Goal: Task Accomplishment & Management: Complete application form

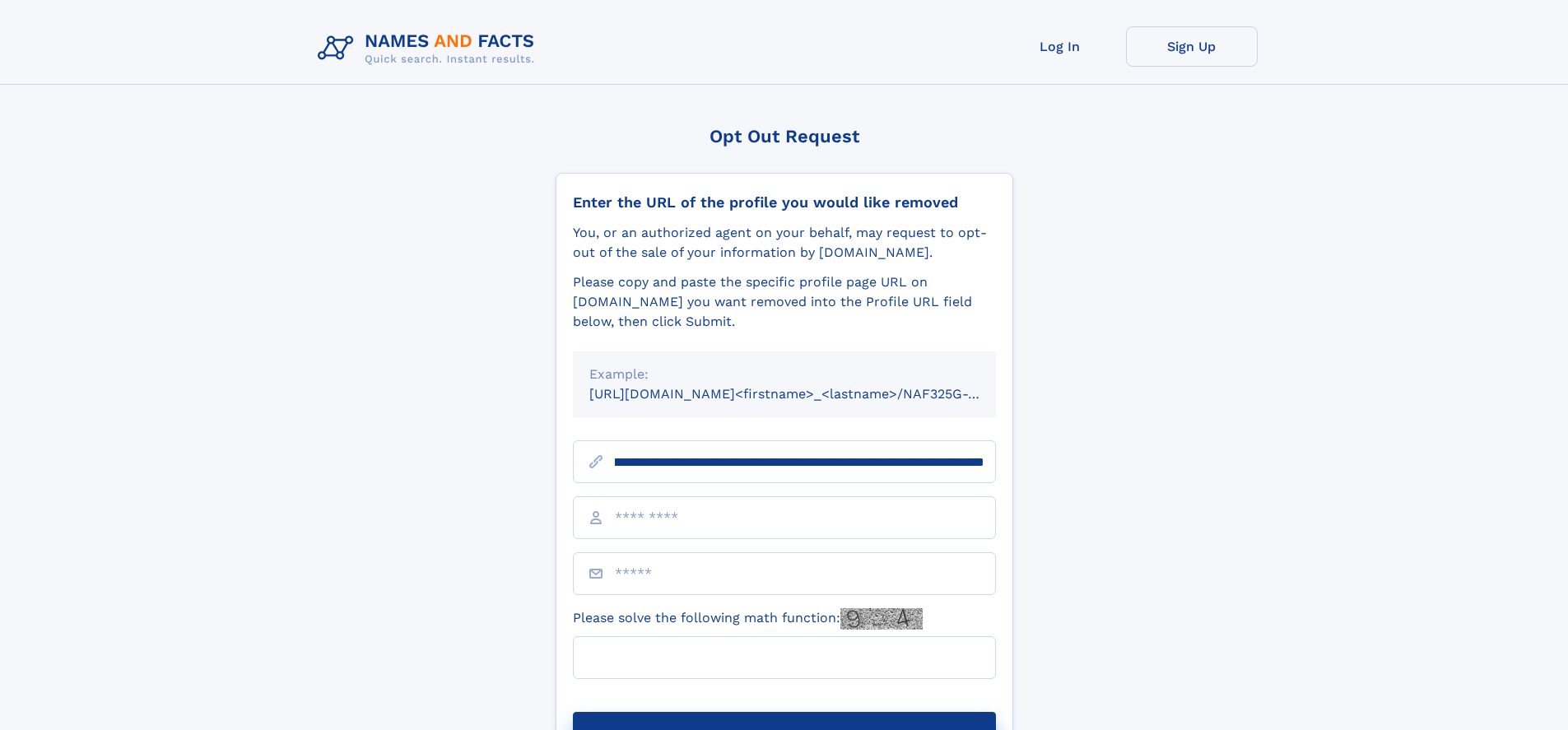
scroll to position [0, 205]
type input "**********"
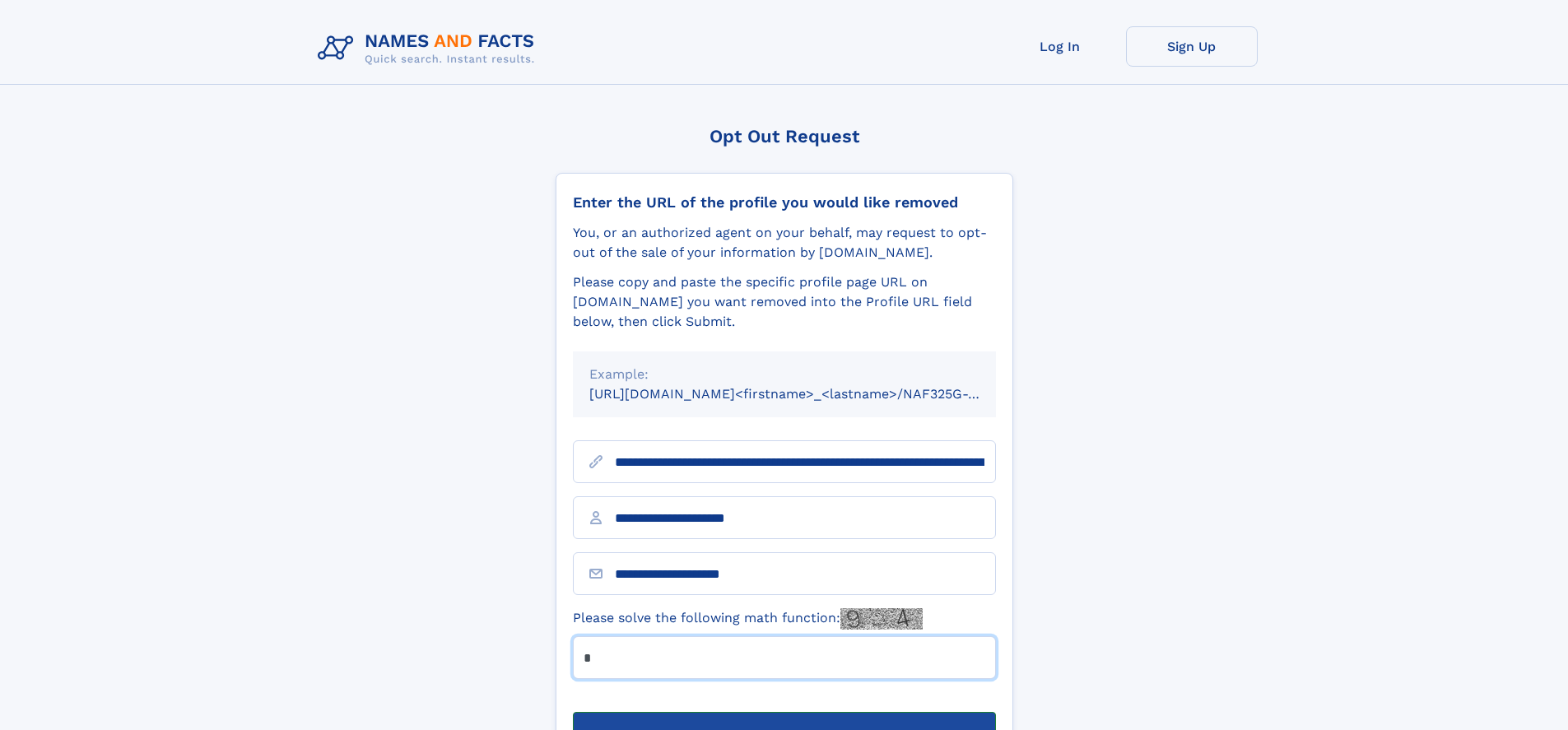
type input "*"
click at [784, 712] on button "Submit Opt Out Request" at bounding box center [784, 738] width 423 height 53
